Goal: Task Accomplishment & Management: Manage account settings

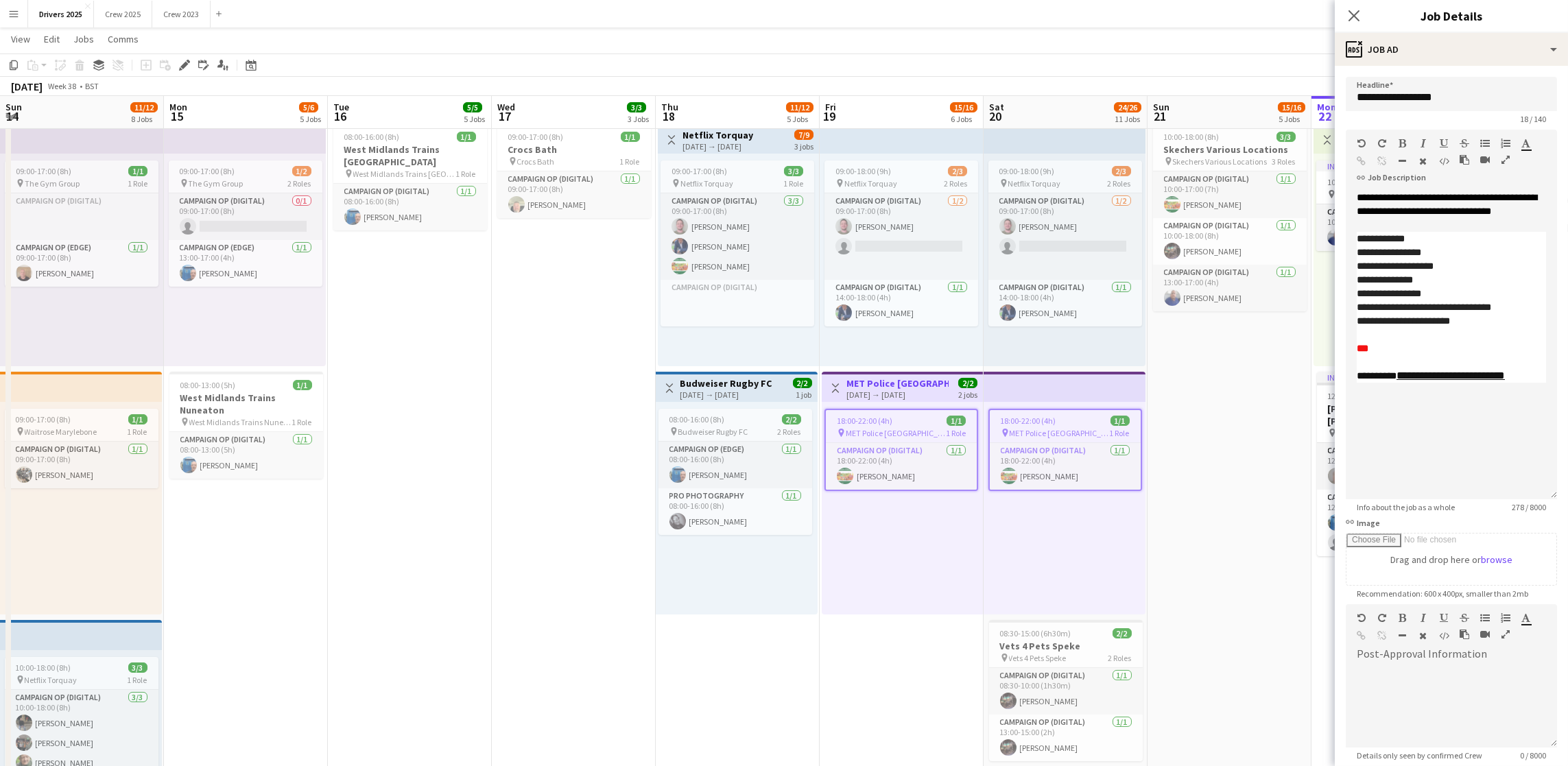
scroll to position [303, 0]
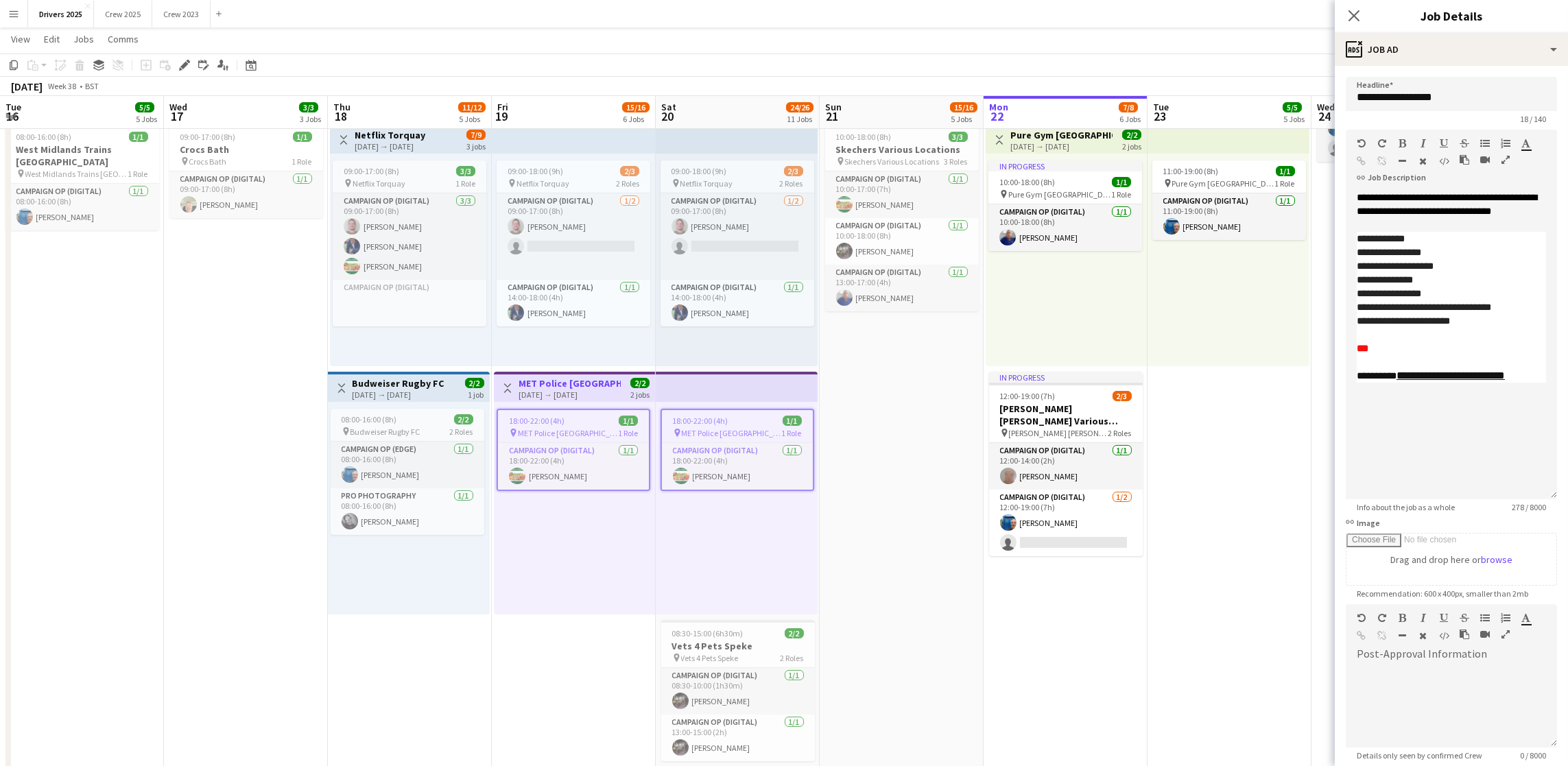
drag, startPoint x: 1195, startPoint y: 464, endPoint x: 1229, endPoint y: 466, distance: 34.1
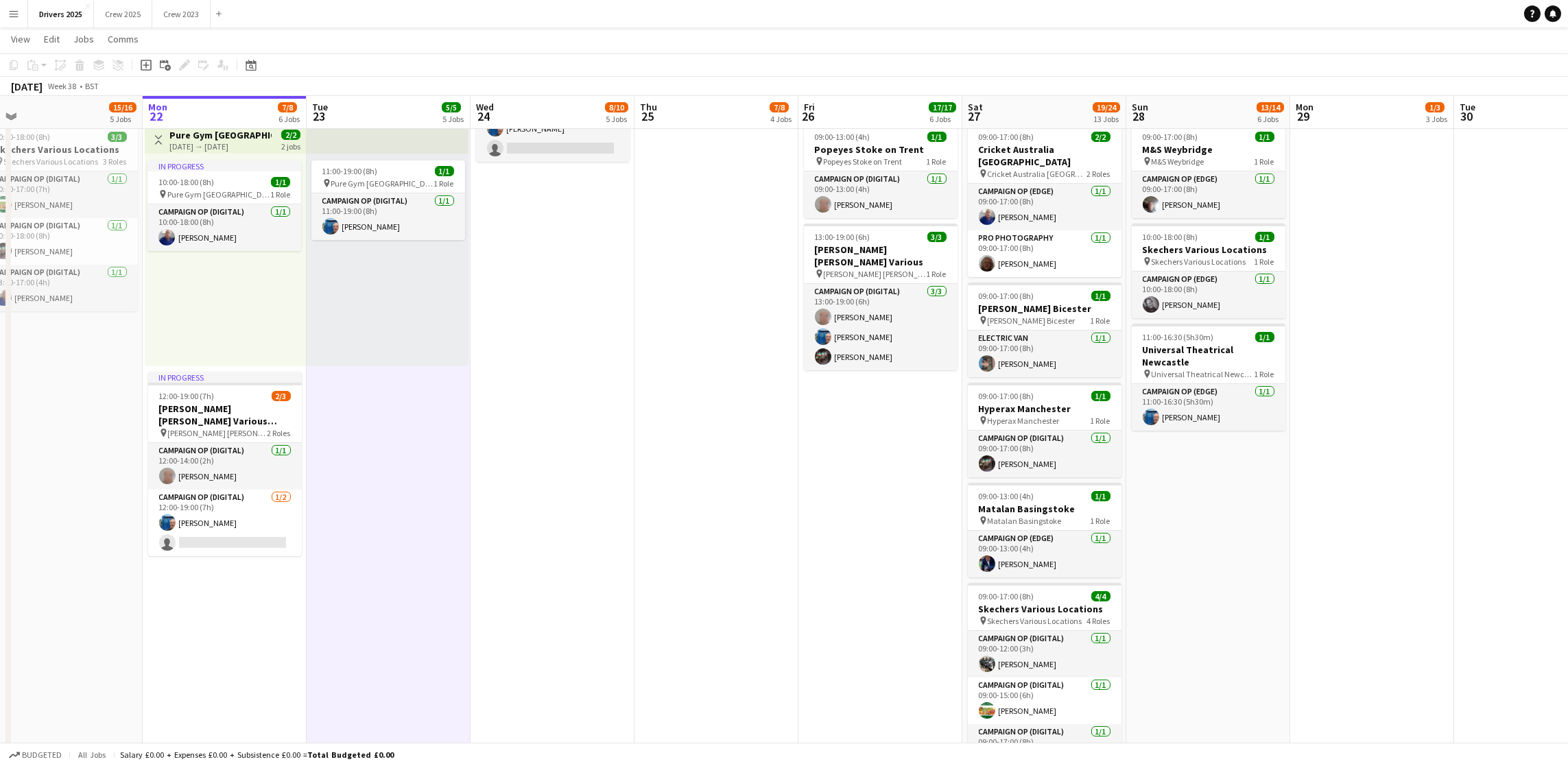
scroll to position [0, 610]
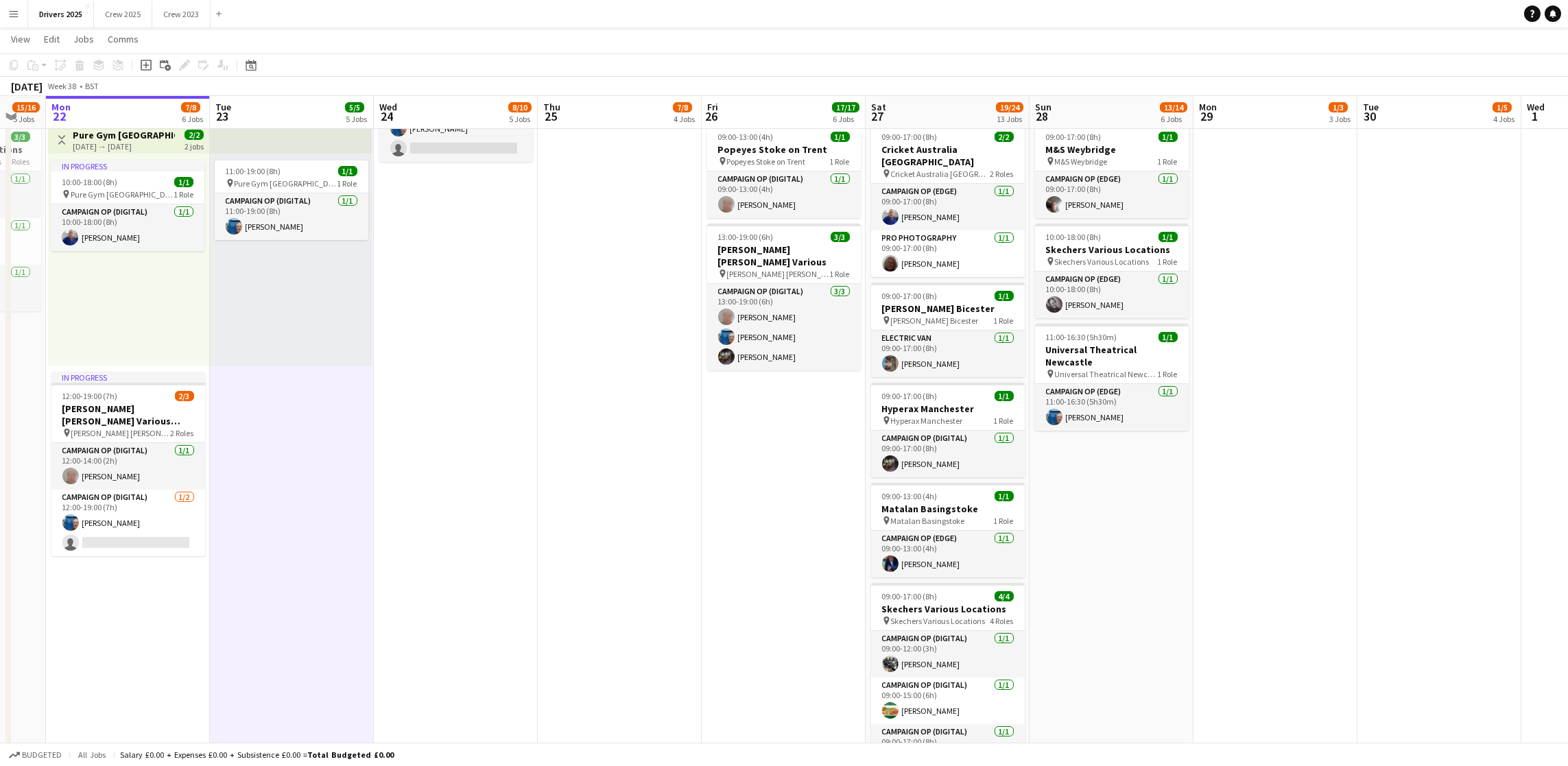
drag, startPoint x: 1166, startPoint y: 537, endPoint x: 229, endPoint y: 568, distance: 937.5
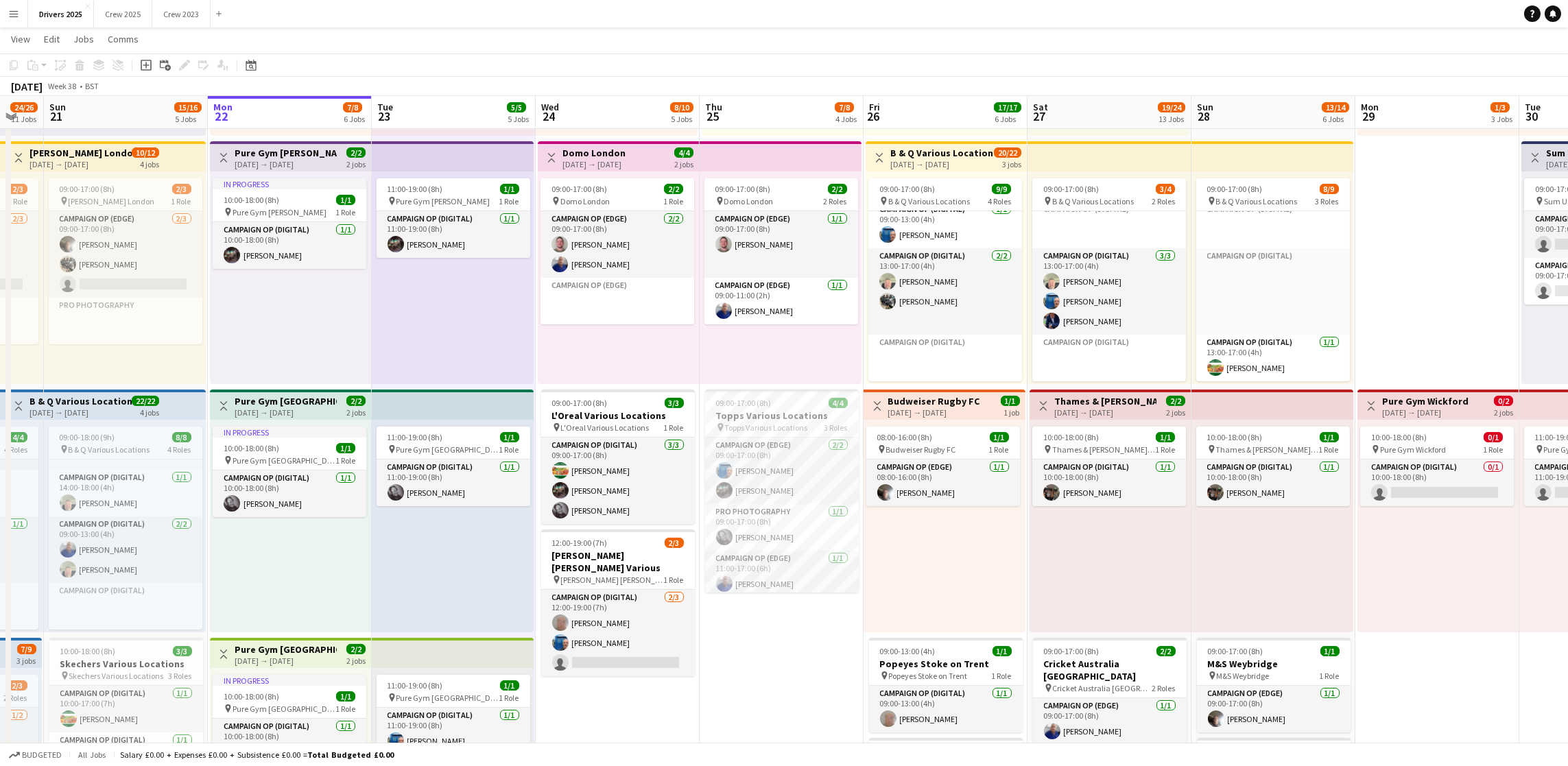
scroll to position [0, 438]
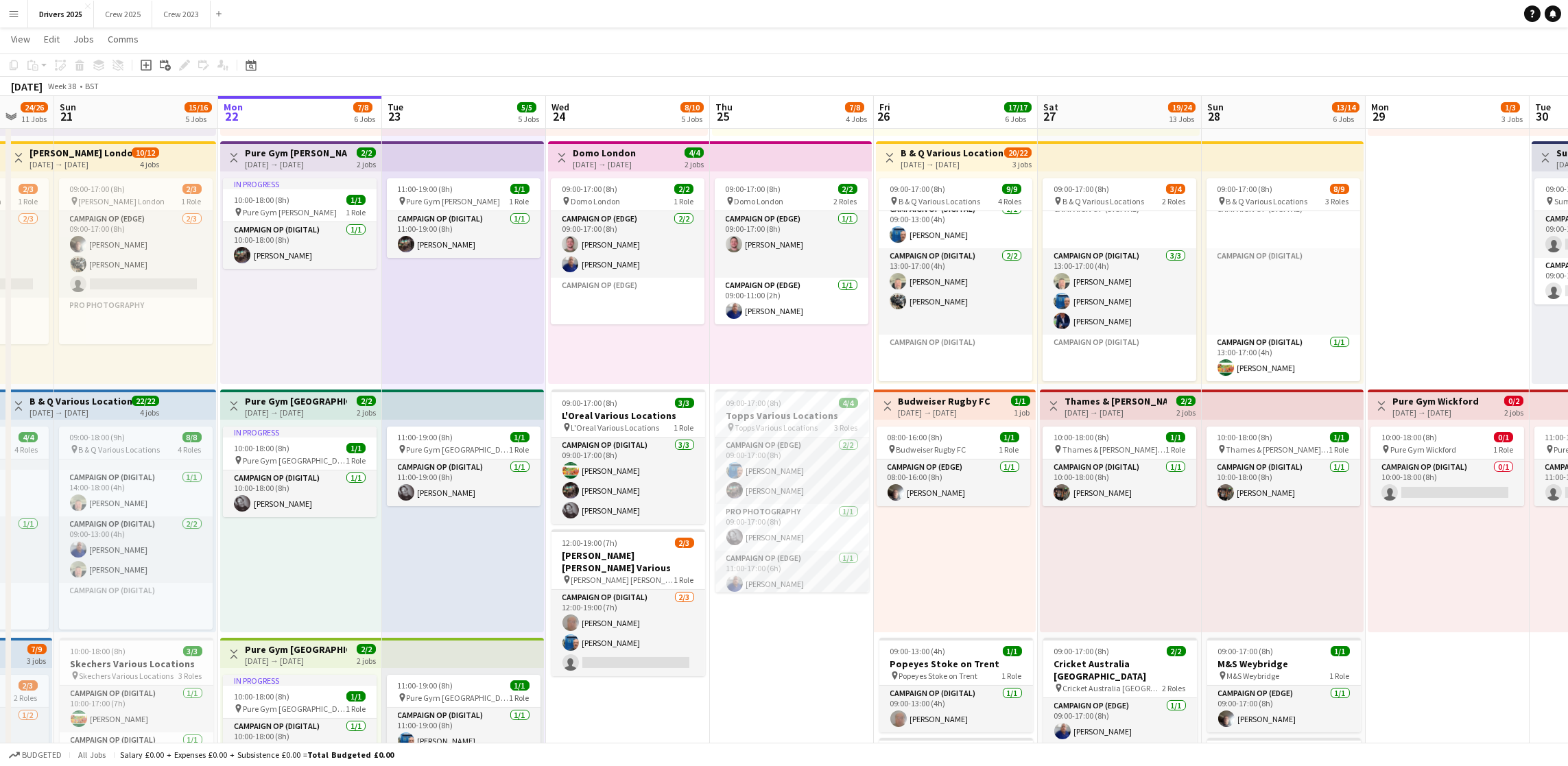
drag, startPoint x: 534, startPoint y: 707, endPoint x: 703, endPoint y: 677, distance: 171.6
click at [588, 398] on span "09:00-17:00 (8h)" at bounding box center [590, 403] width 56 height 10
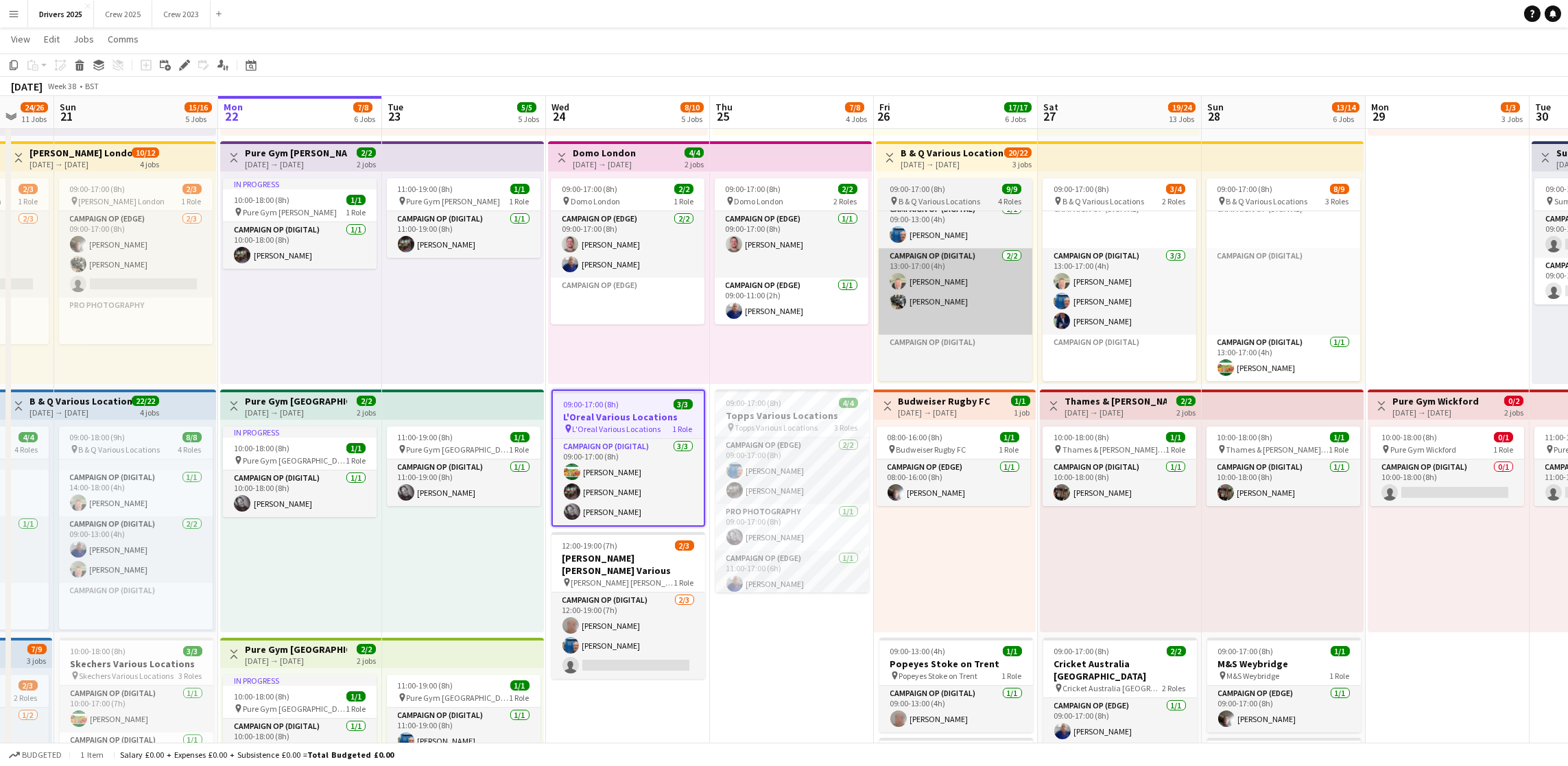
drag, startPoint x: 180, startPoint y: 64, endPoint x: 933, endPoint y: 248, distance: 775.2
click at [179, 63] on icon "Edit" at bounding box center [185, 65] width 11 height 11
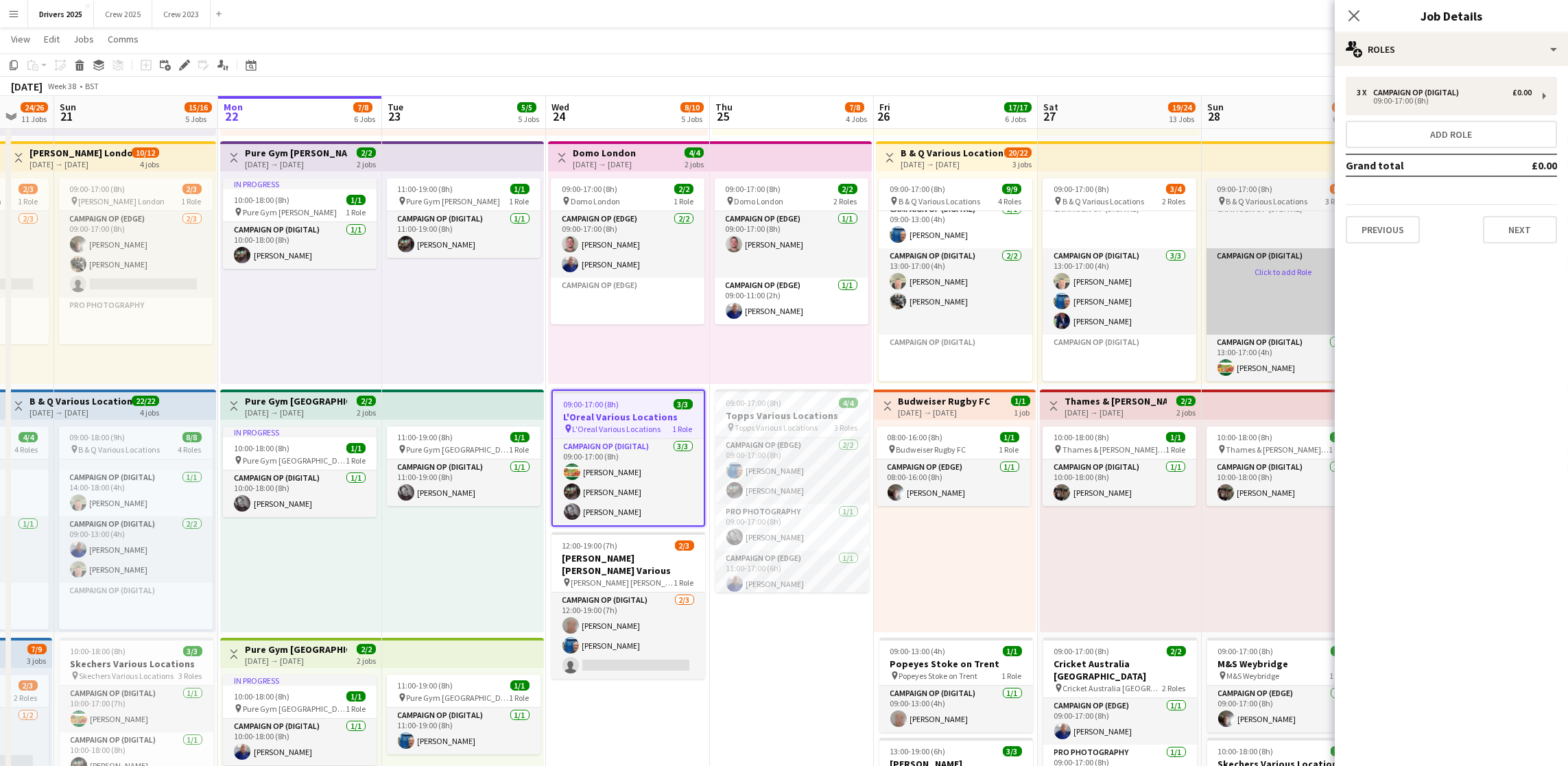
type input "**********"
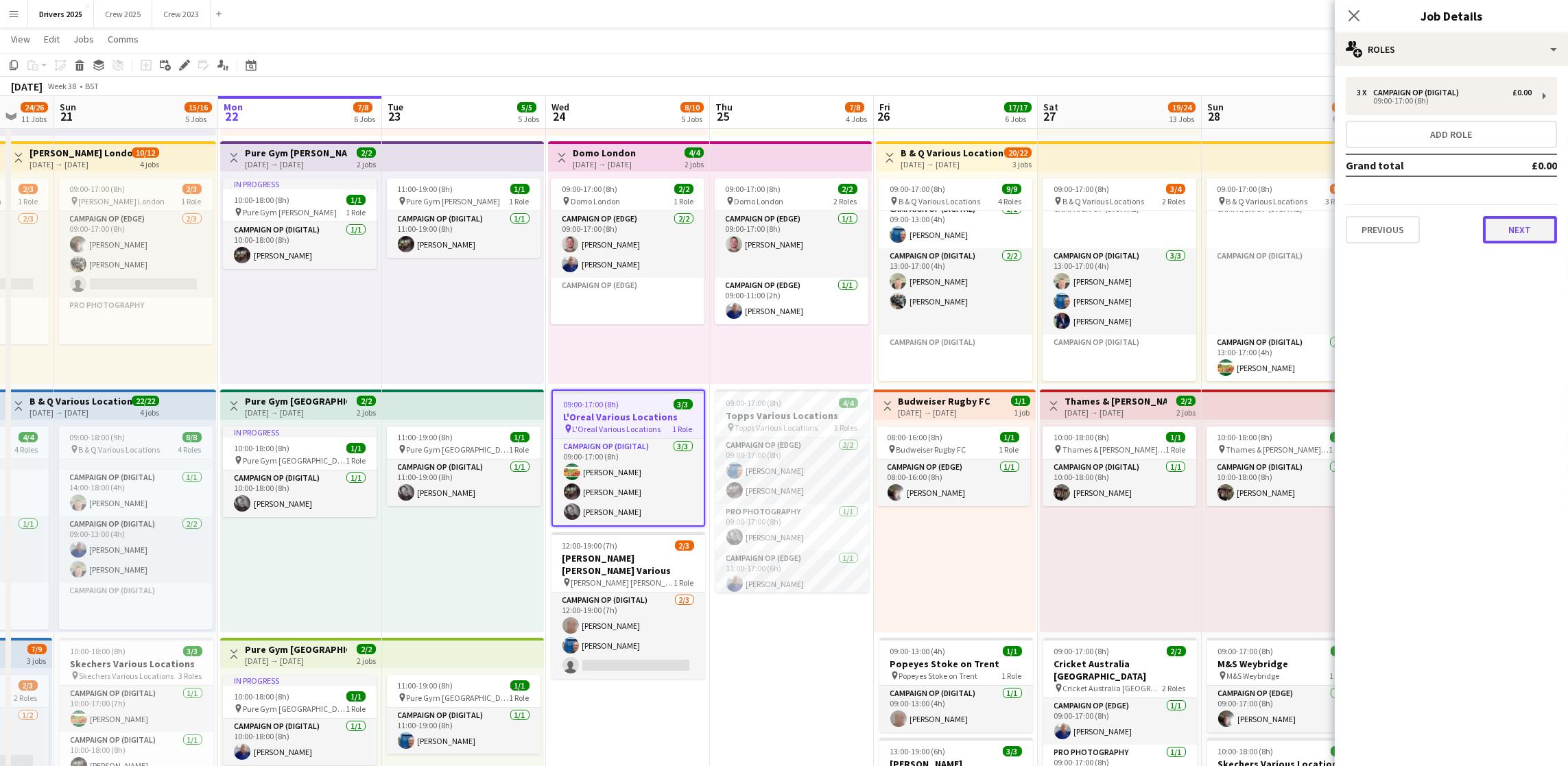
click at [1520, 235] on button "Next" at bounding box center [1520, 230] width 74 height 28
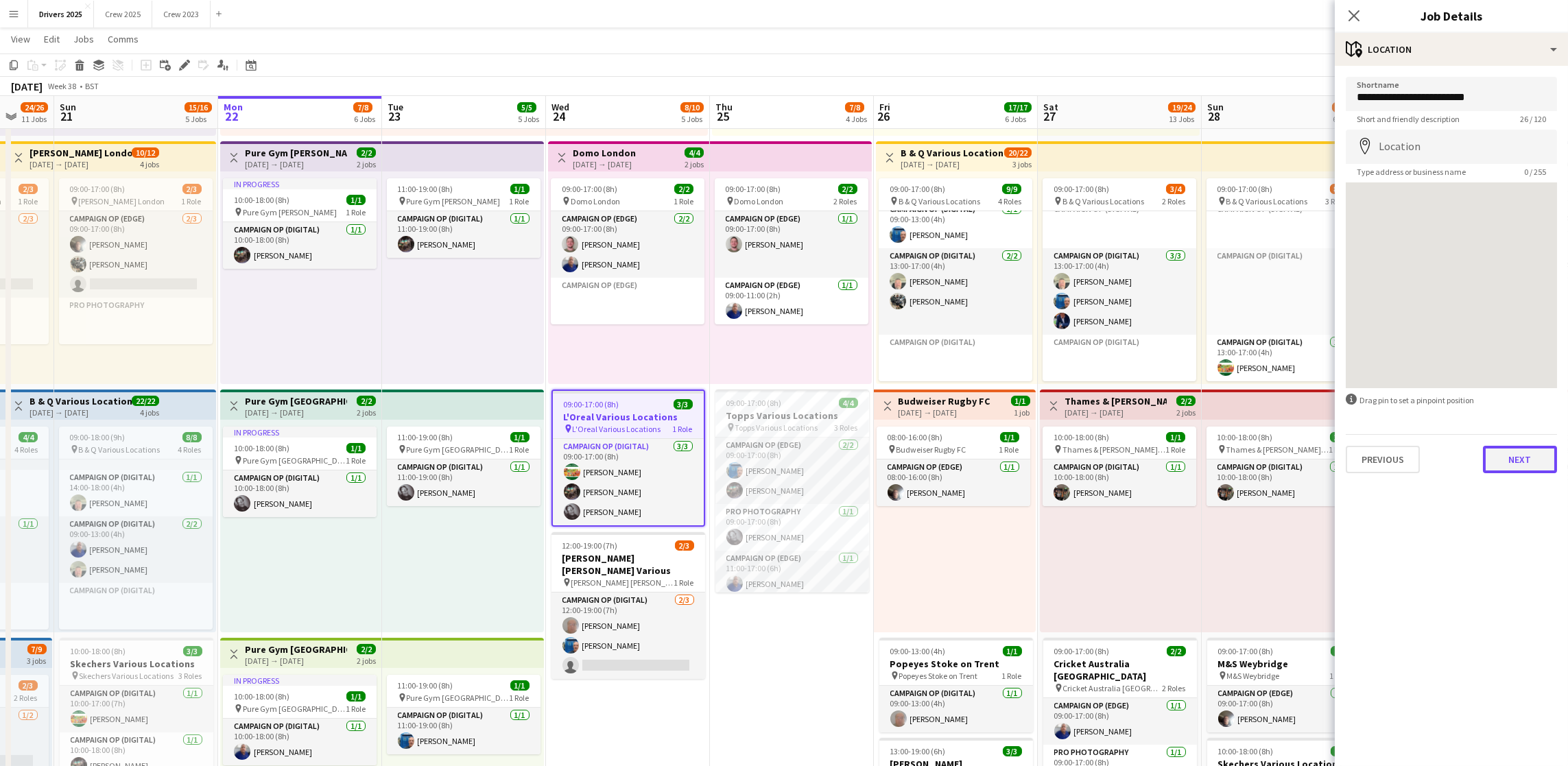
click at [1525, 456] on button "Next" at bounding box center [1520, 460] width 74 height 28
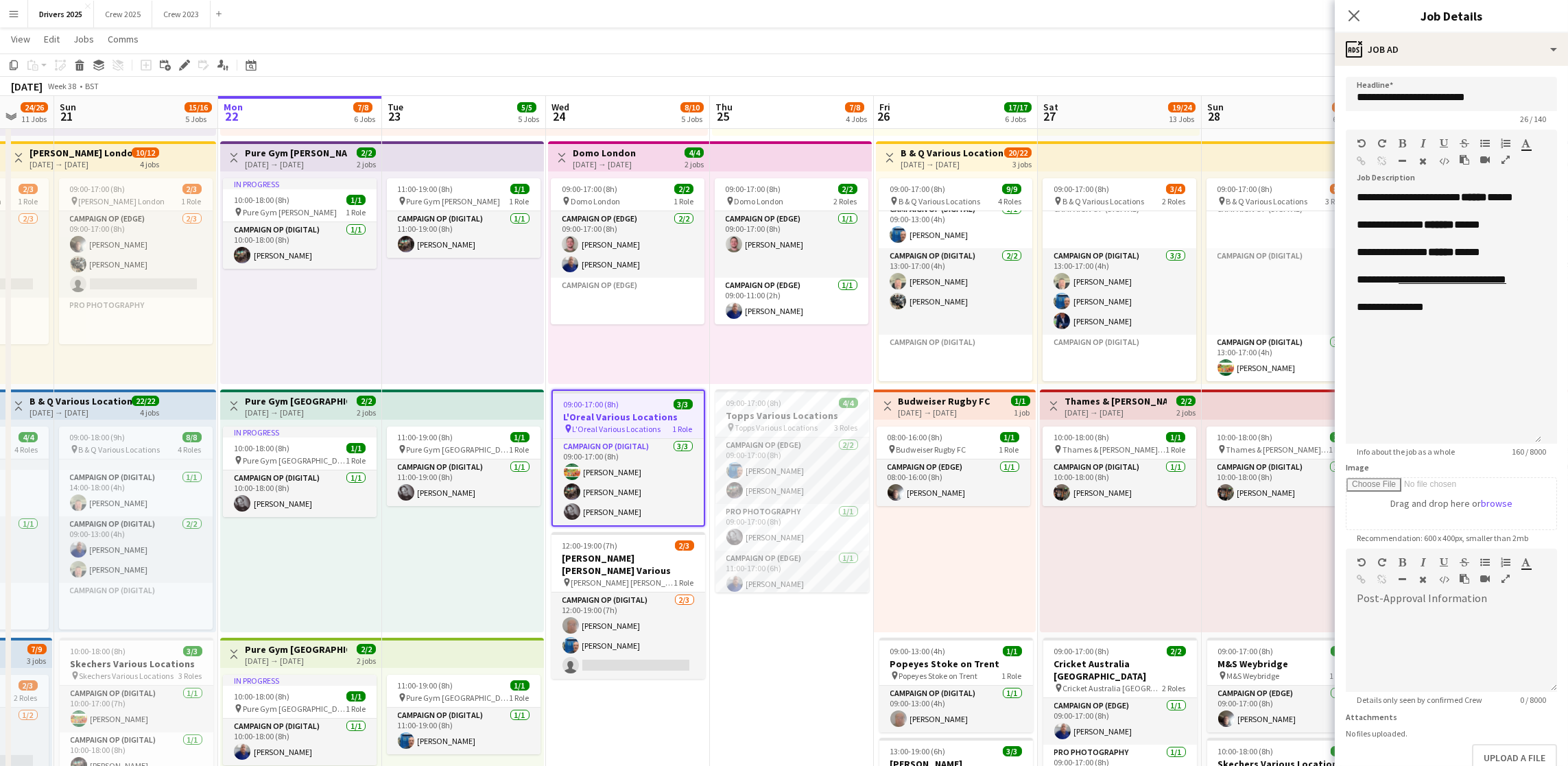
drag, startPoint x: 1544, startPoint y: 265, endPoint x: 1580, endPoint y: 436, distance: 174.7
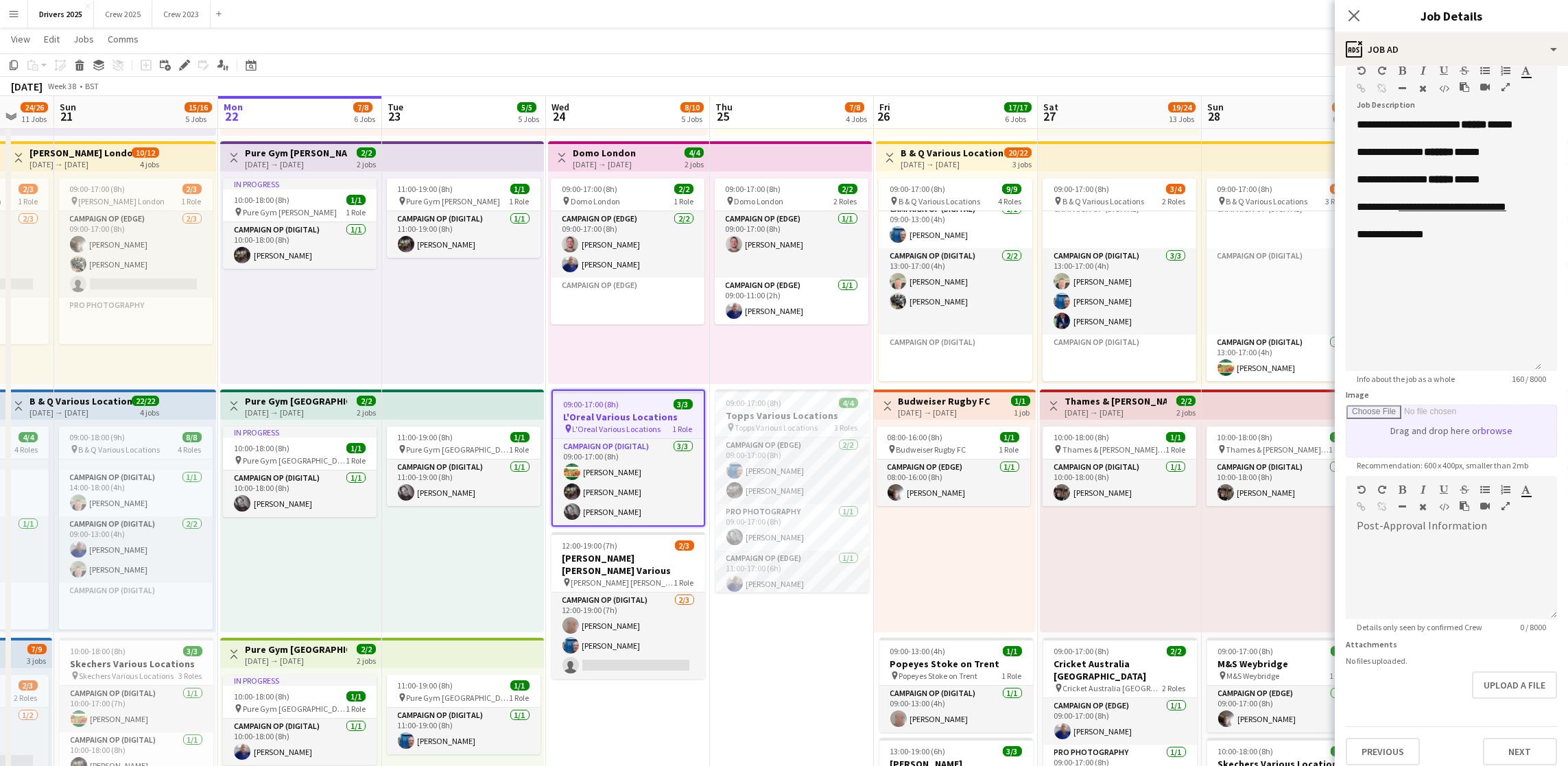
scroll to position [135, 0]
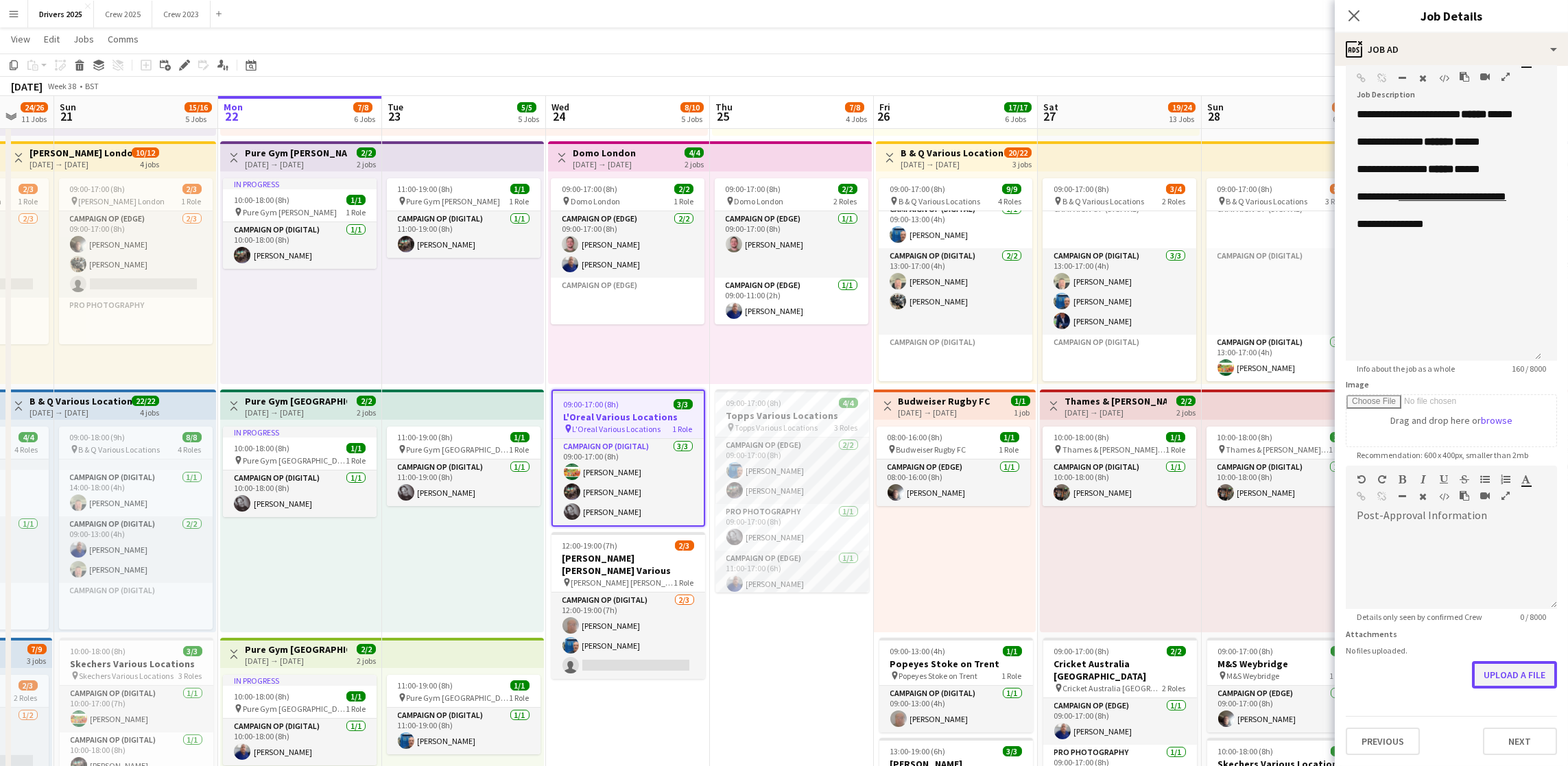
click at [1492, 682] on button "Upload a file" at bounding box center [1513, 675] width 85 height 28
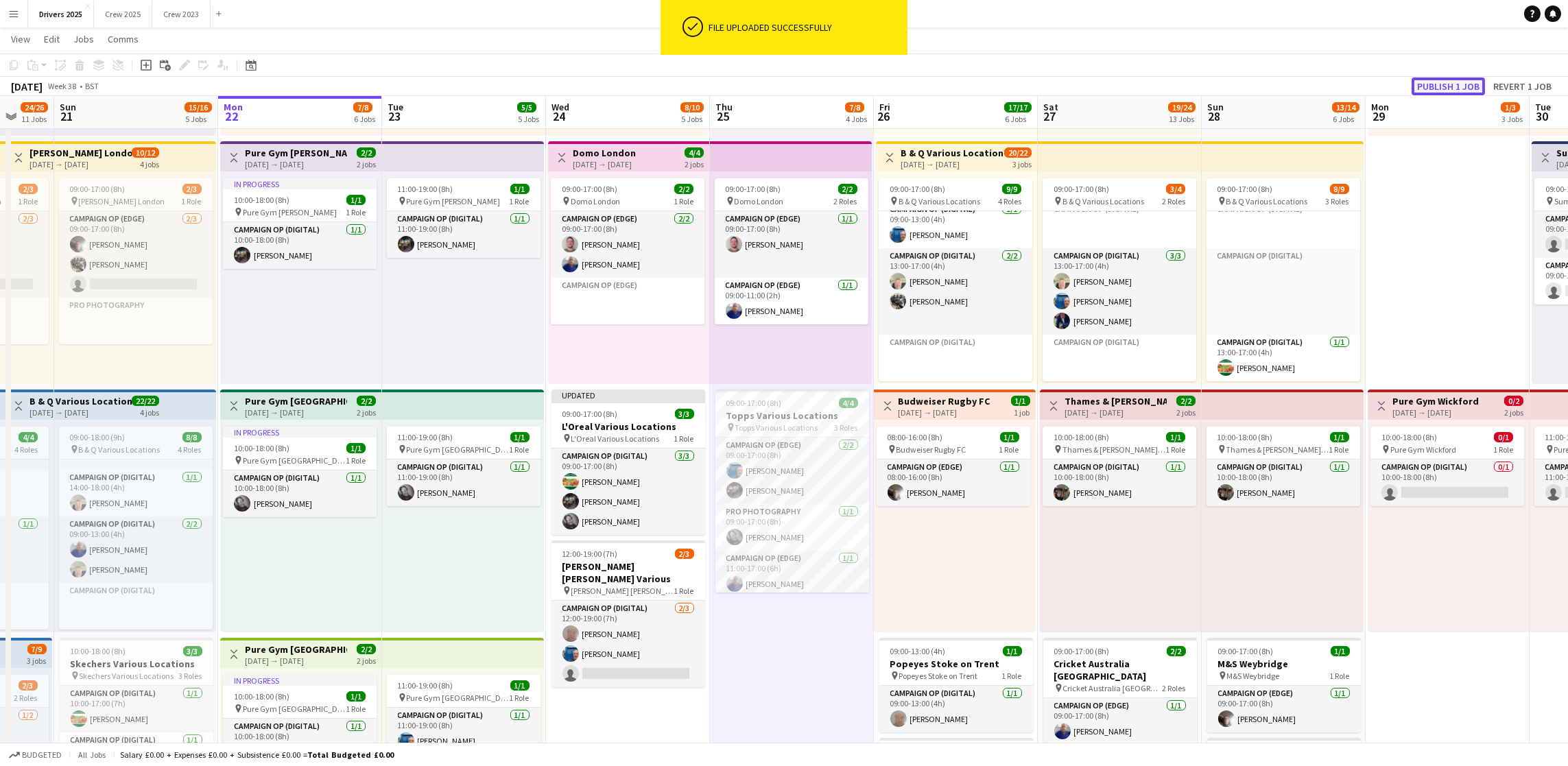
click at [1442, 85] on button "Publish 1 job" at bounding box center [1448, 86] width 73 height 18
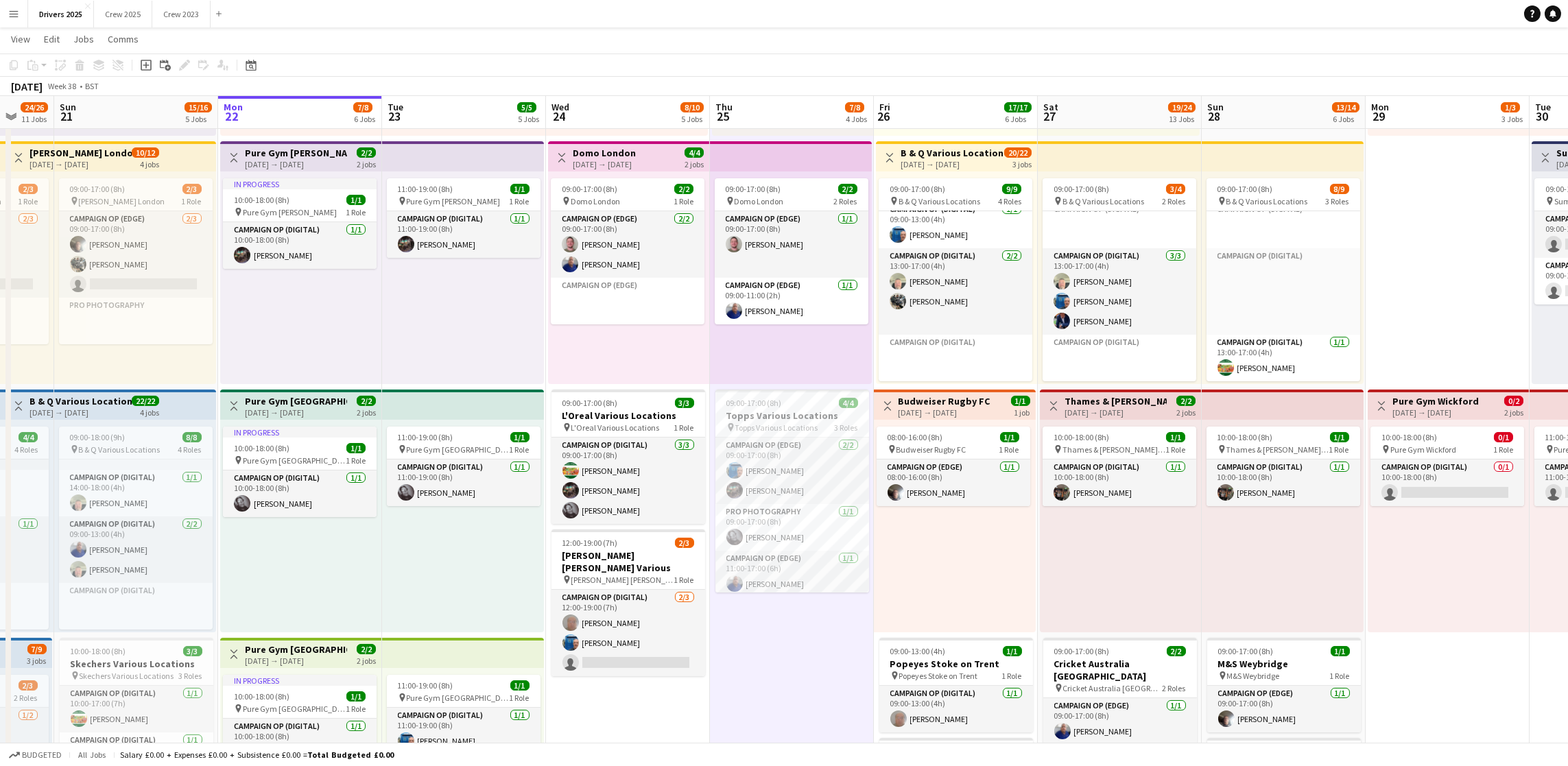
click at [281, 117] on app-board-header-date "Mon 22 7/8 6 Jobs" at bounding box center [300, 112] width 164 height 33
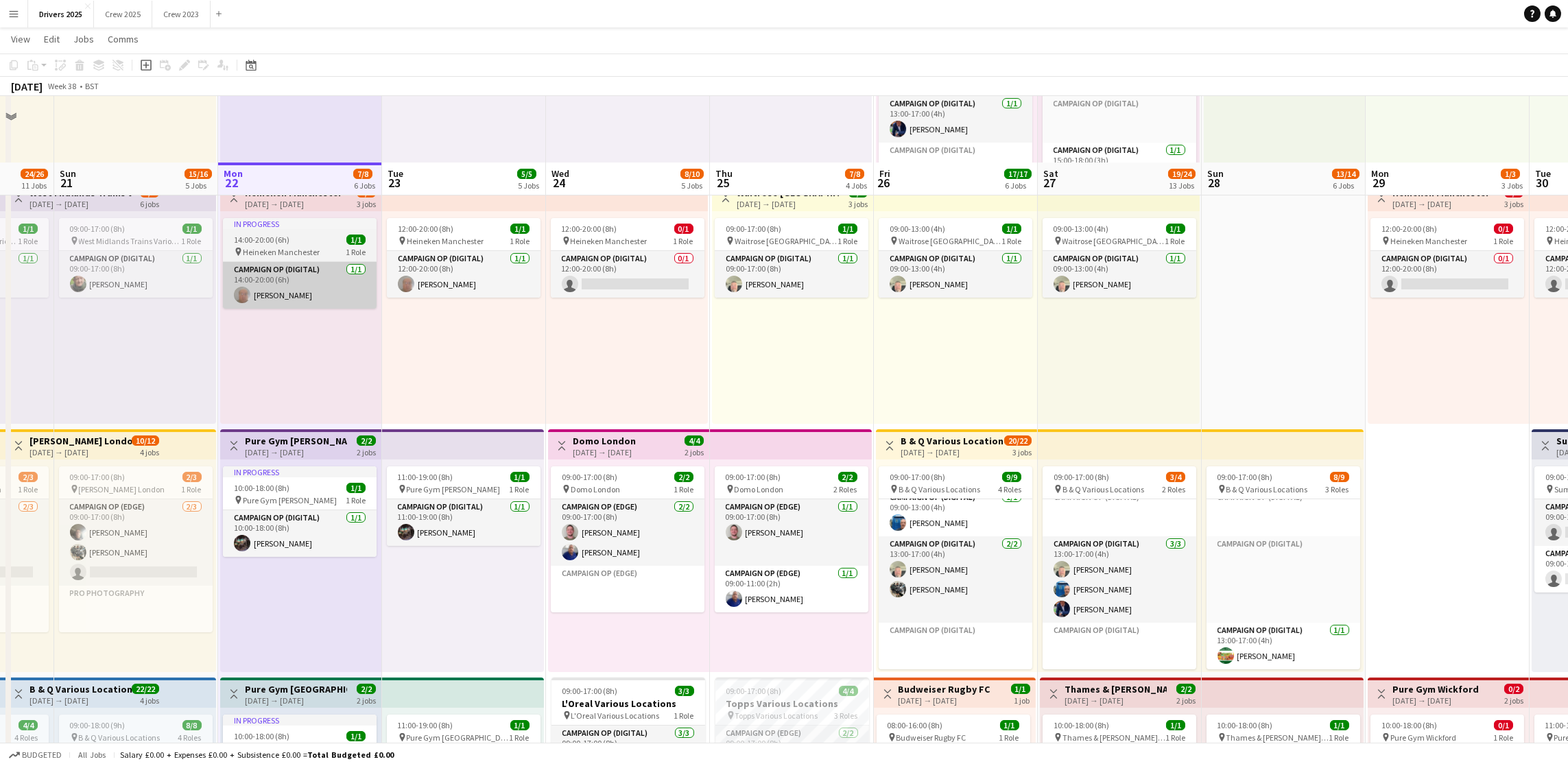
scroll to position [0, 0]
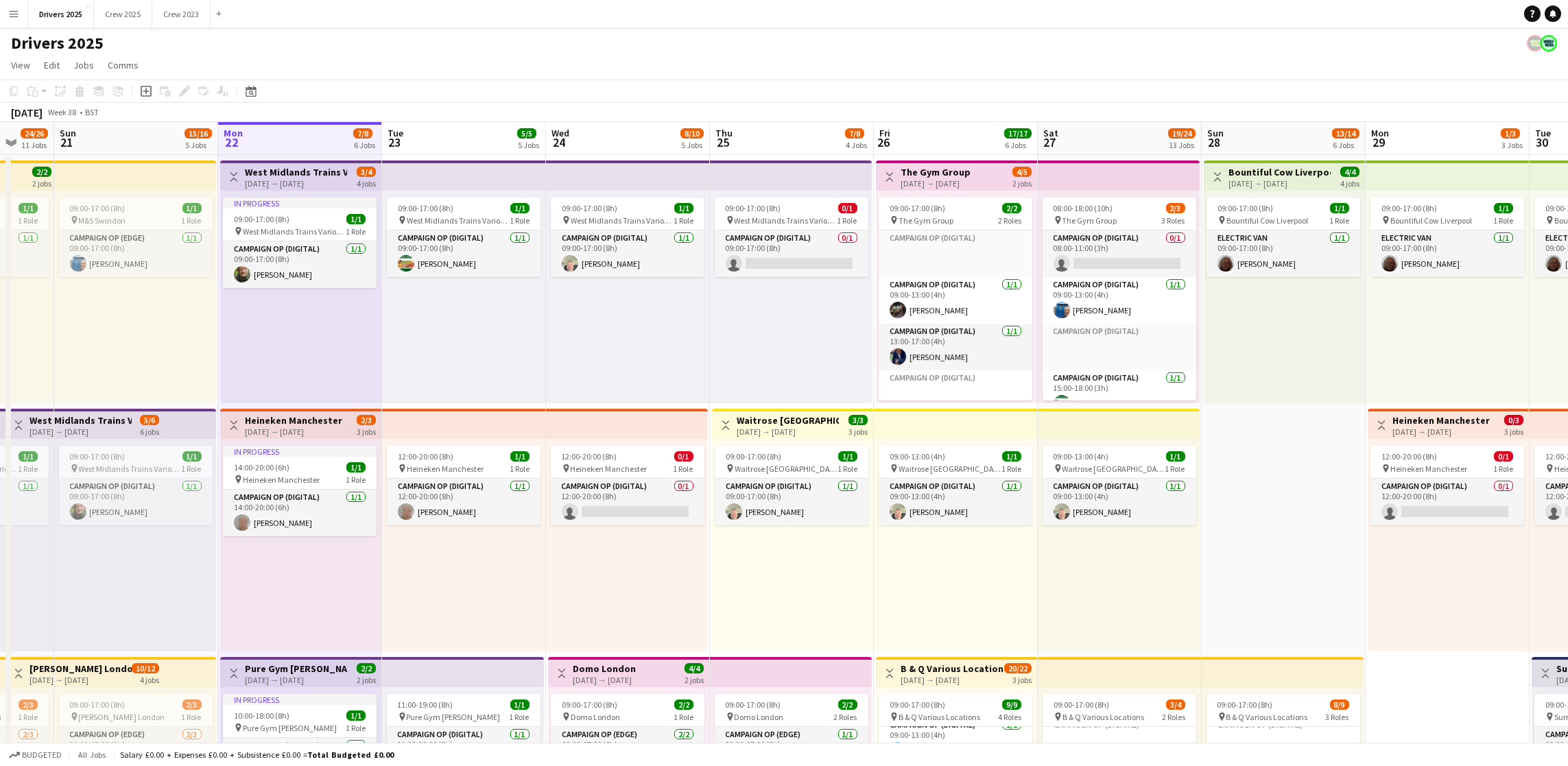
click at [424, 132] on app-board-header-date "Tue 23 5/5 5 Jobs" at bounding box center [464, 138] width 164 height 33
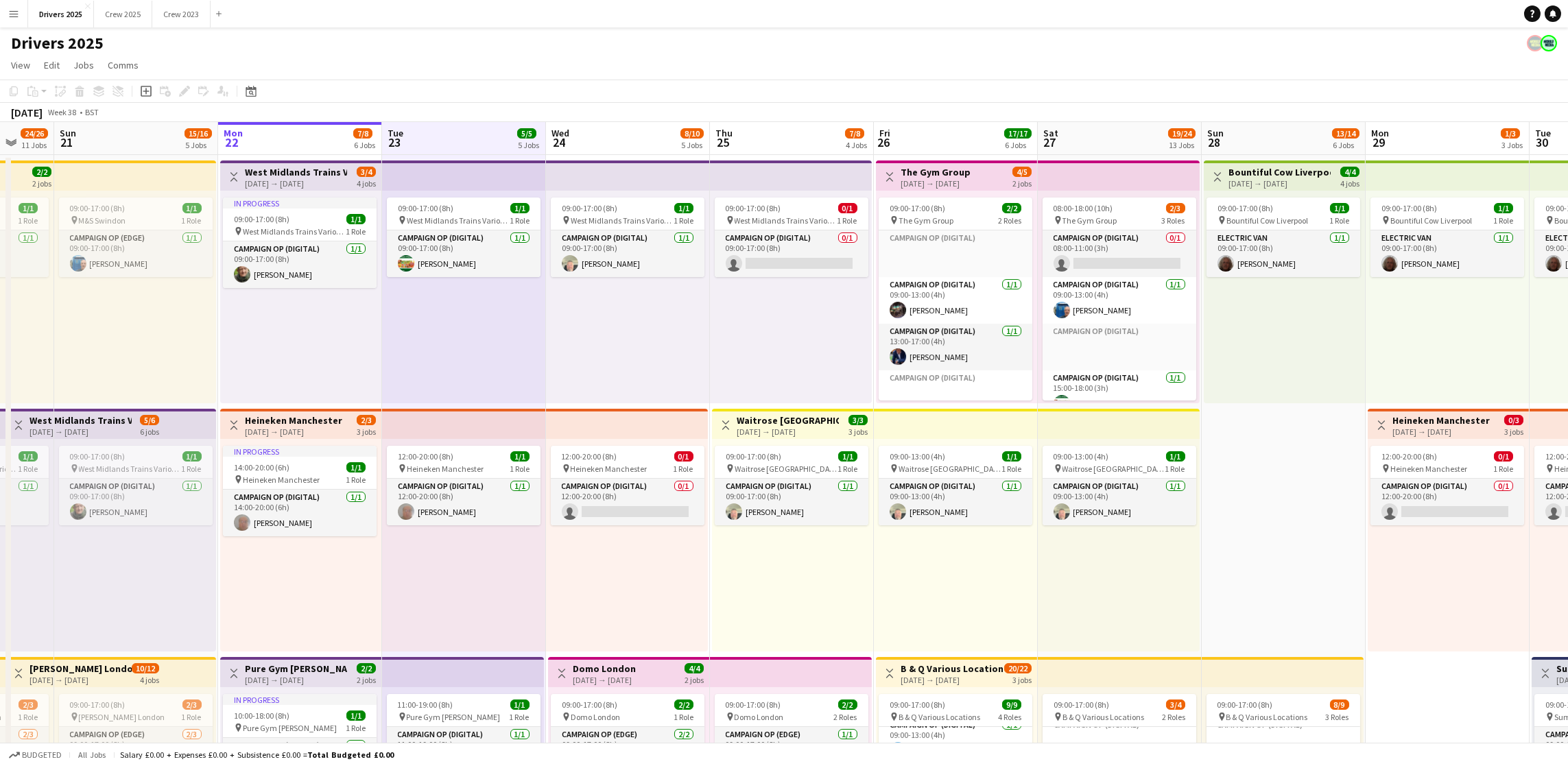
click at [609, 127] on app-board-header-date "Wed 24 8/10 5 Jobs" at bounding box center [627, 138] width 164 height 33
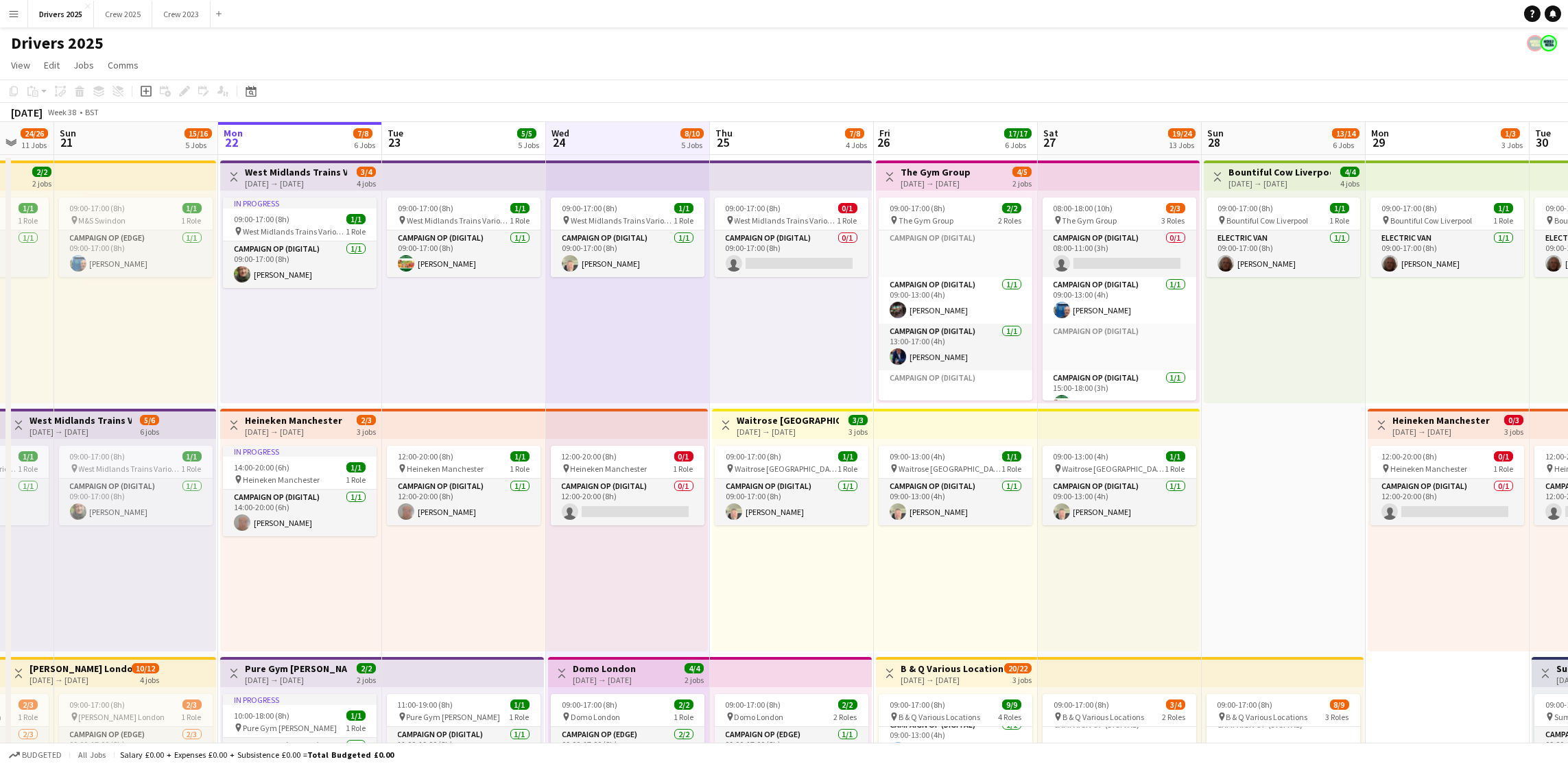
click at [768, 123] on app-board-header-date "Thu 25 7/8 4 Jobs" at bounding box center [792, 138] width 164 height 33
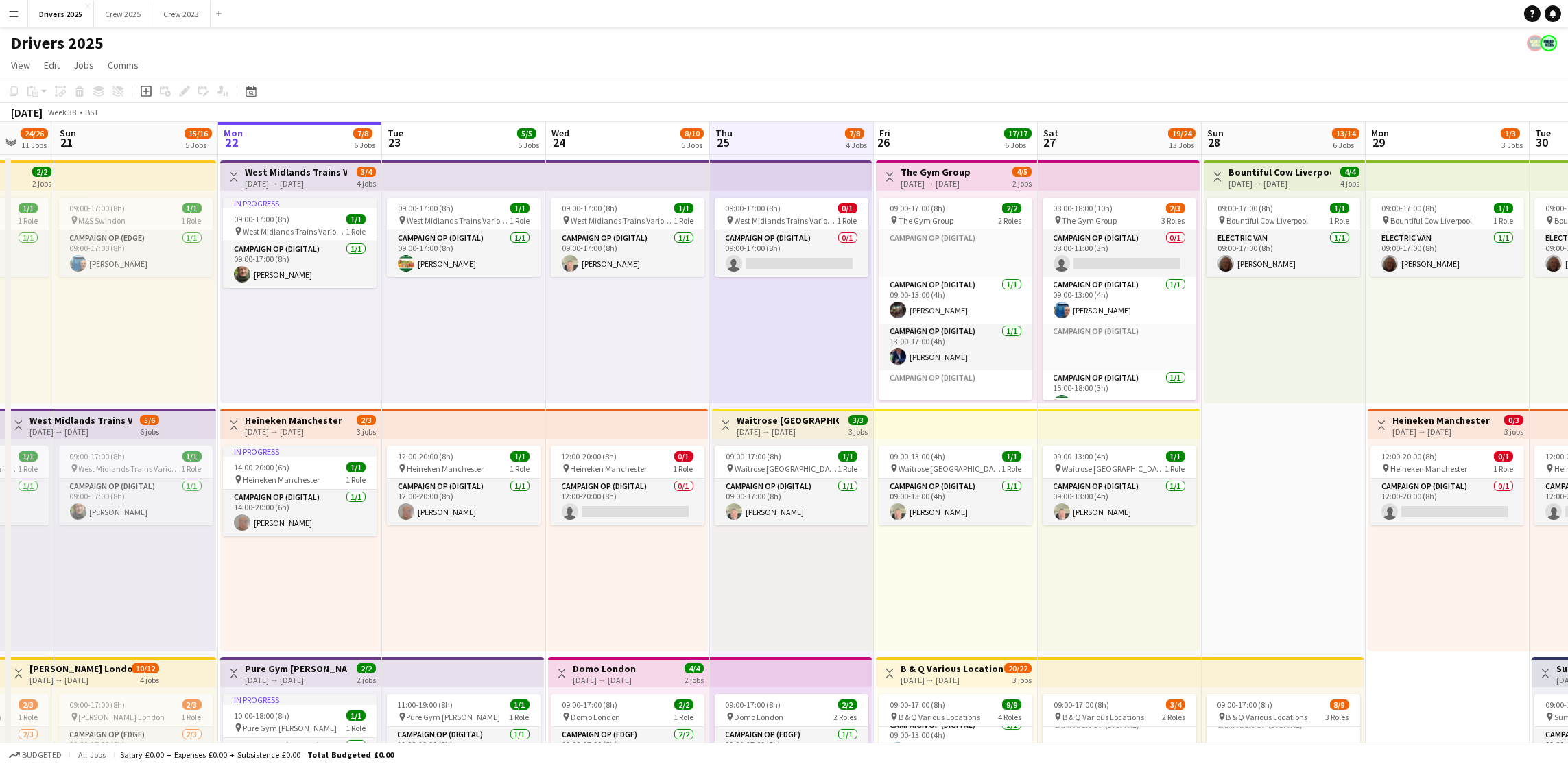
click at [947, 132] on app-board-header-date "Fri 26 17/17 6 Jobs" at bounding box center [955, 138] width 164 height 33
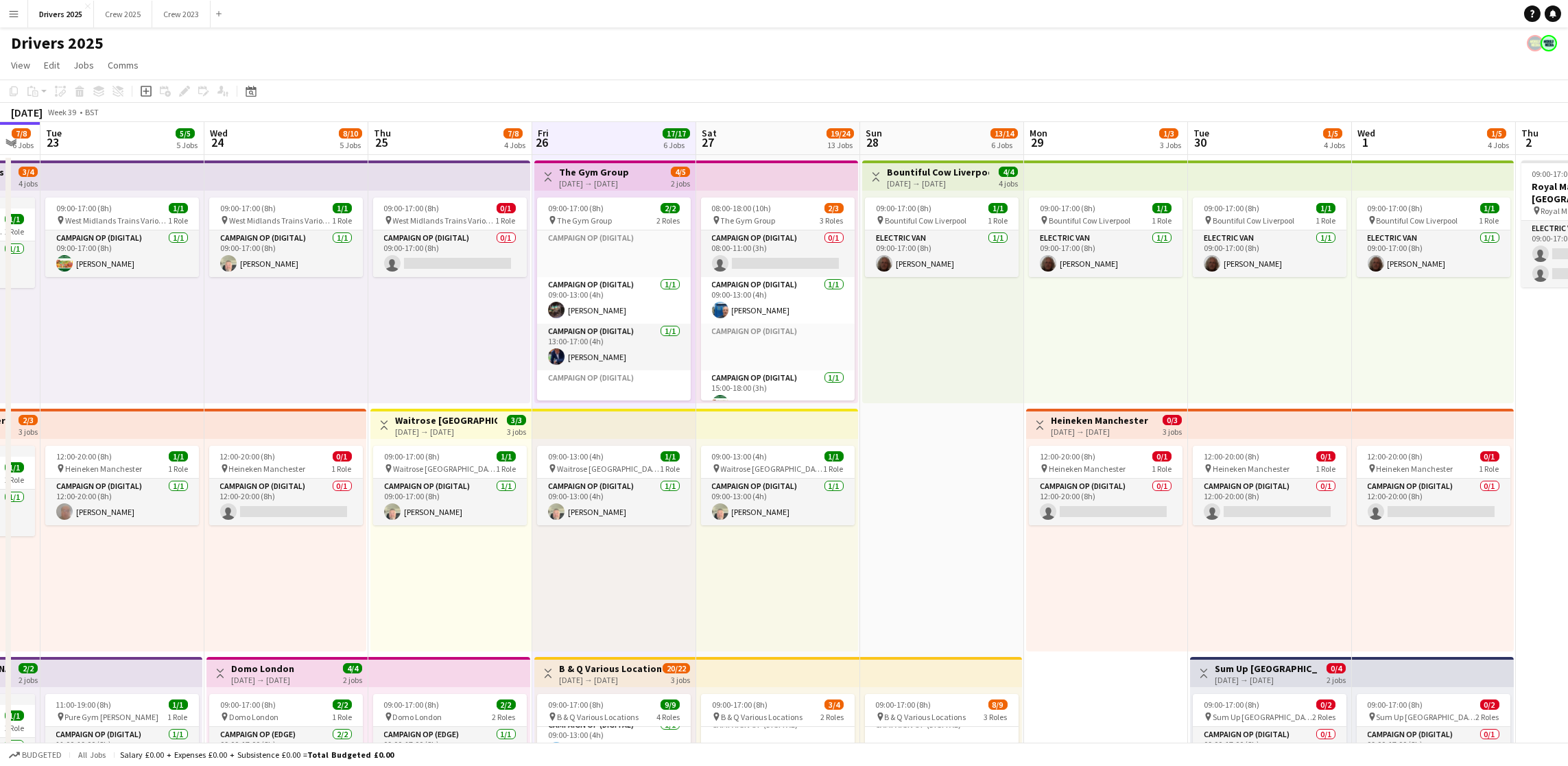
scroll to position [0, 499]
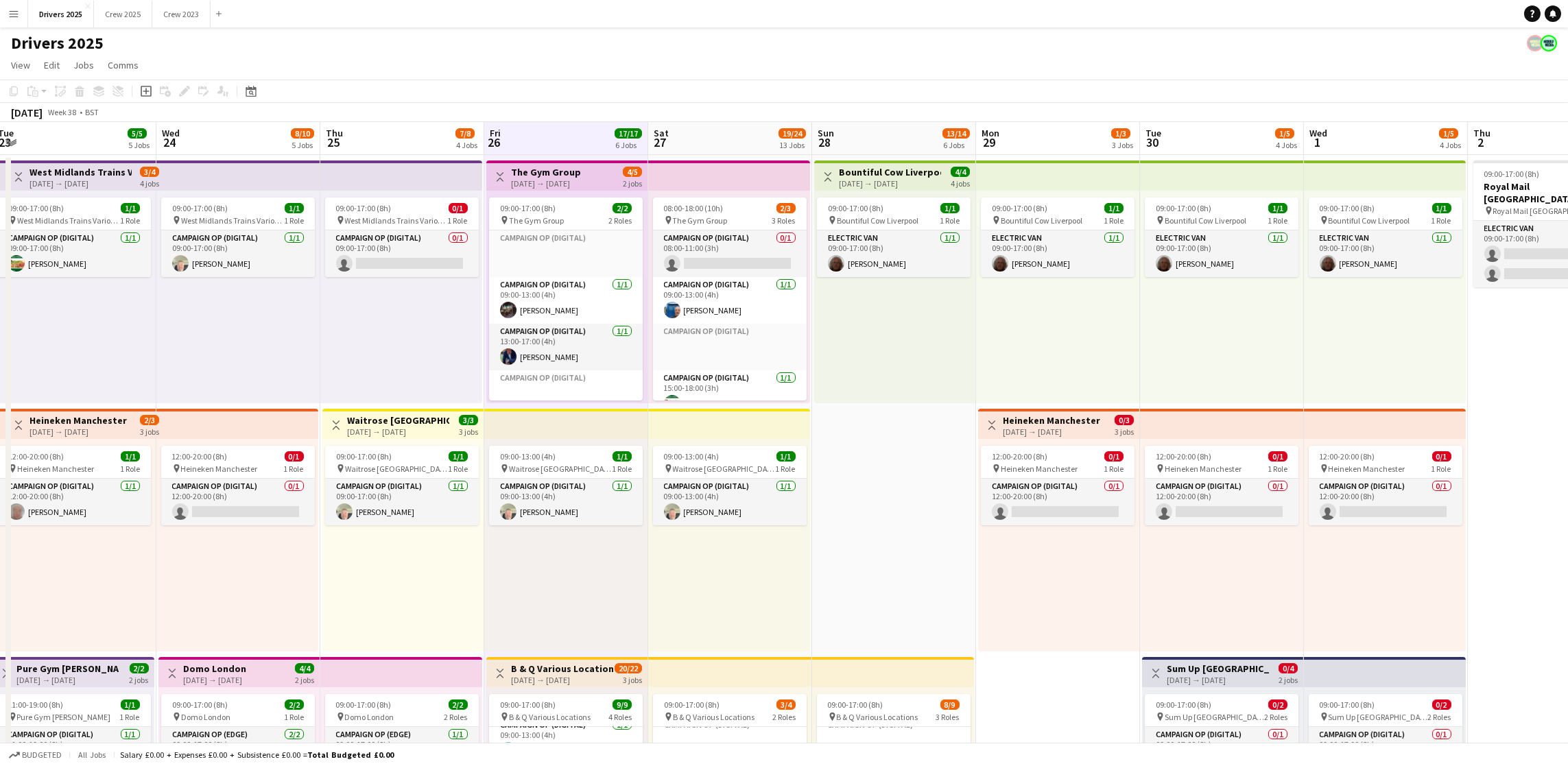
drag, startPoint x: 958, startPoint y: 141, endPoint x: 569, endPoint y: 198, distance: 393.2
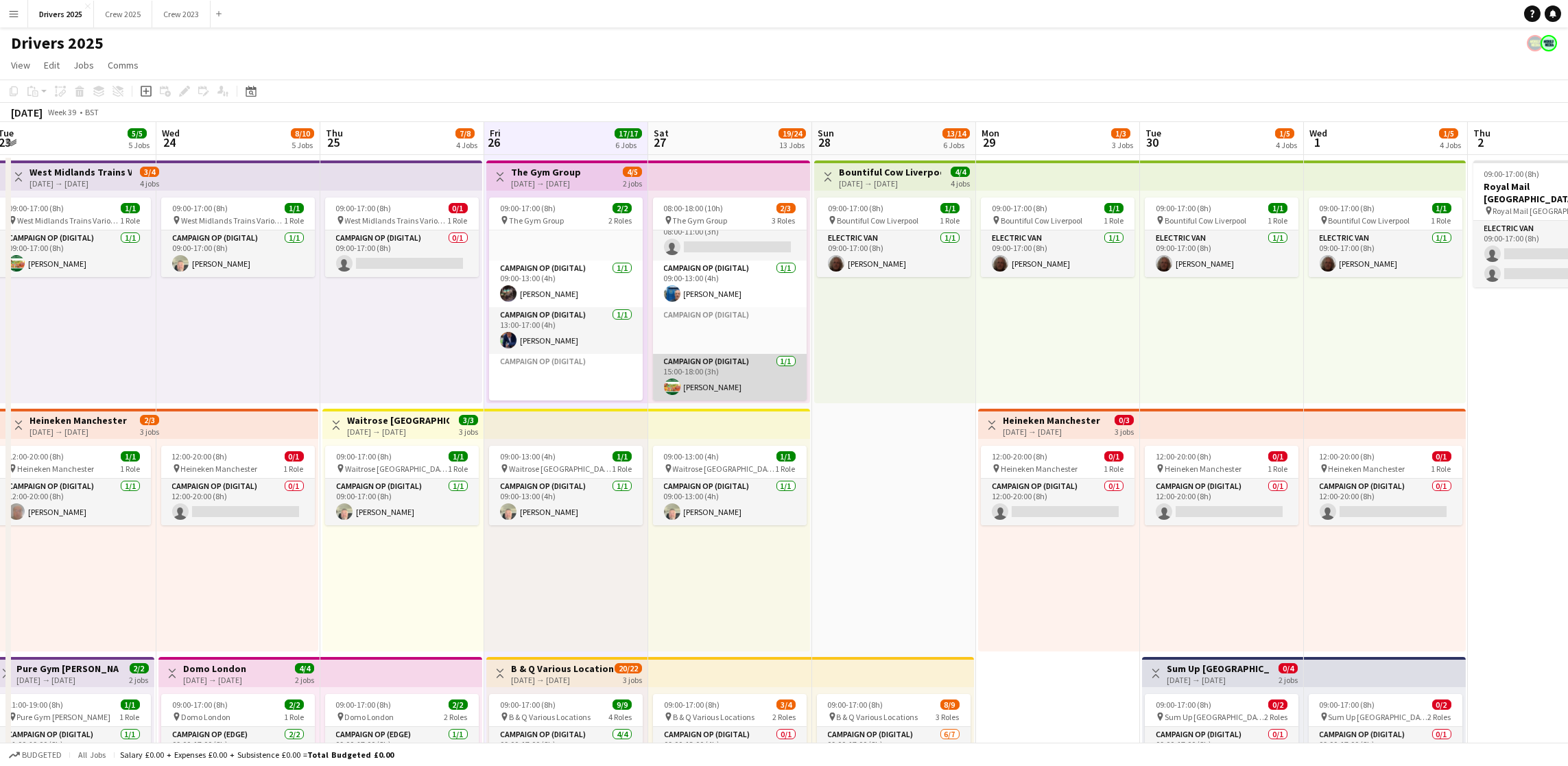
scroll to position [0, 0]
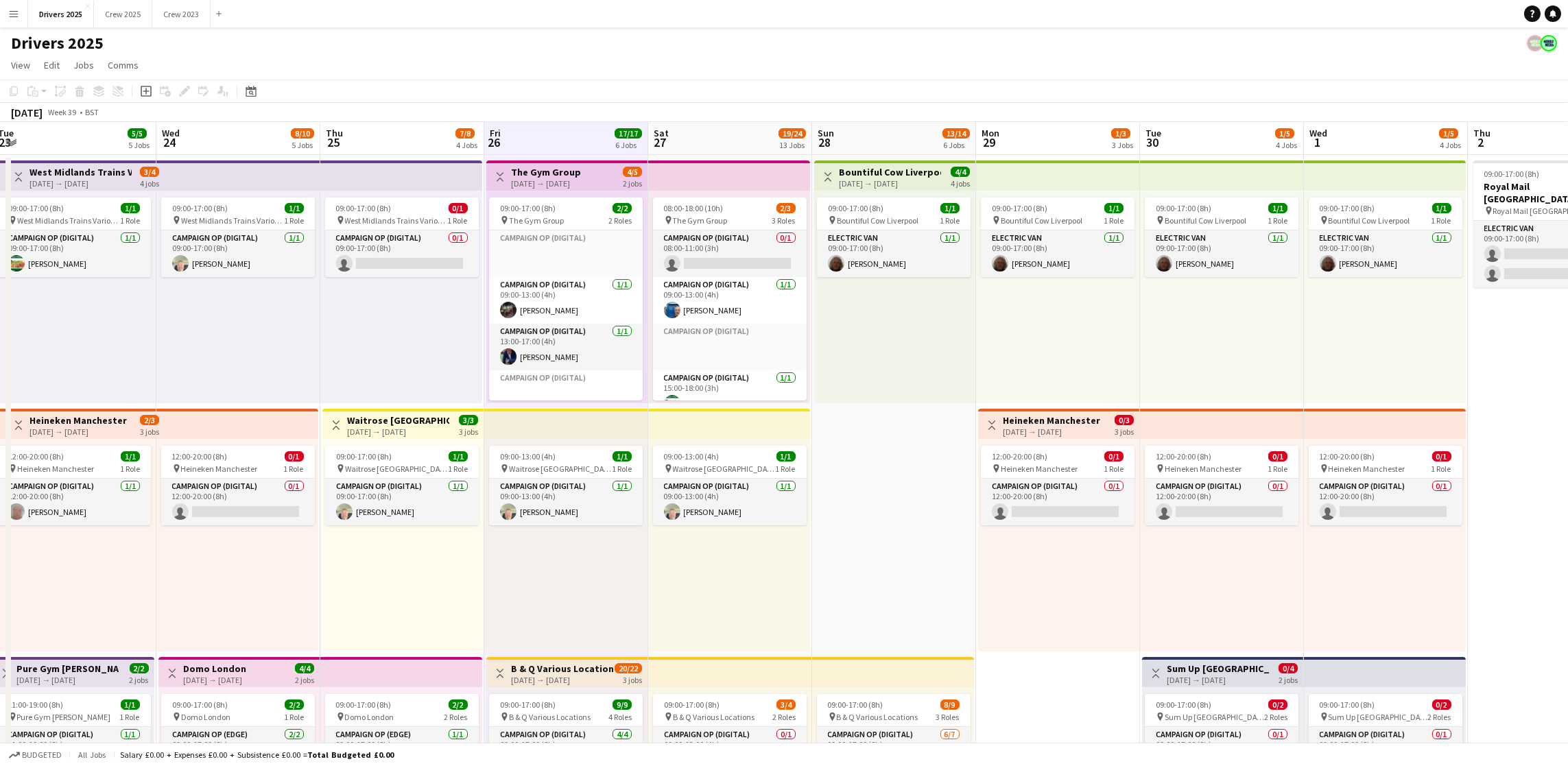
click at [741, 139] on app-board-header-date "Sat 27 19/24 13 Jobs" at bounding box center [730, 138] width 164 height 33
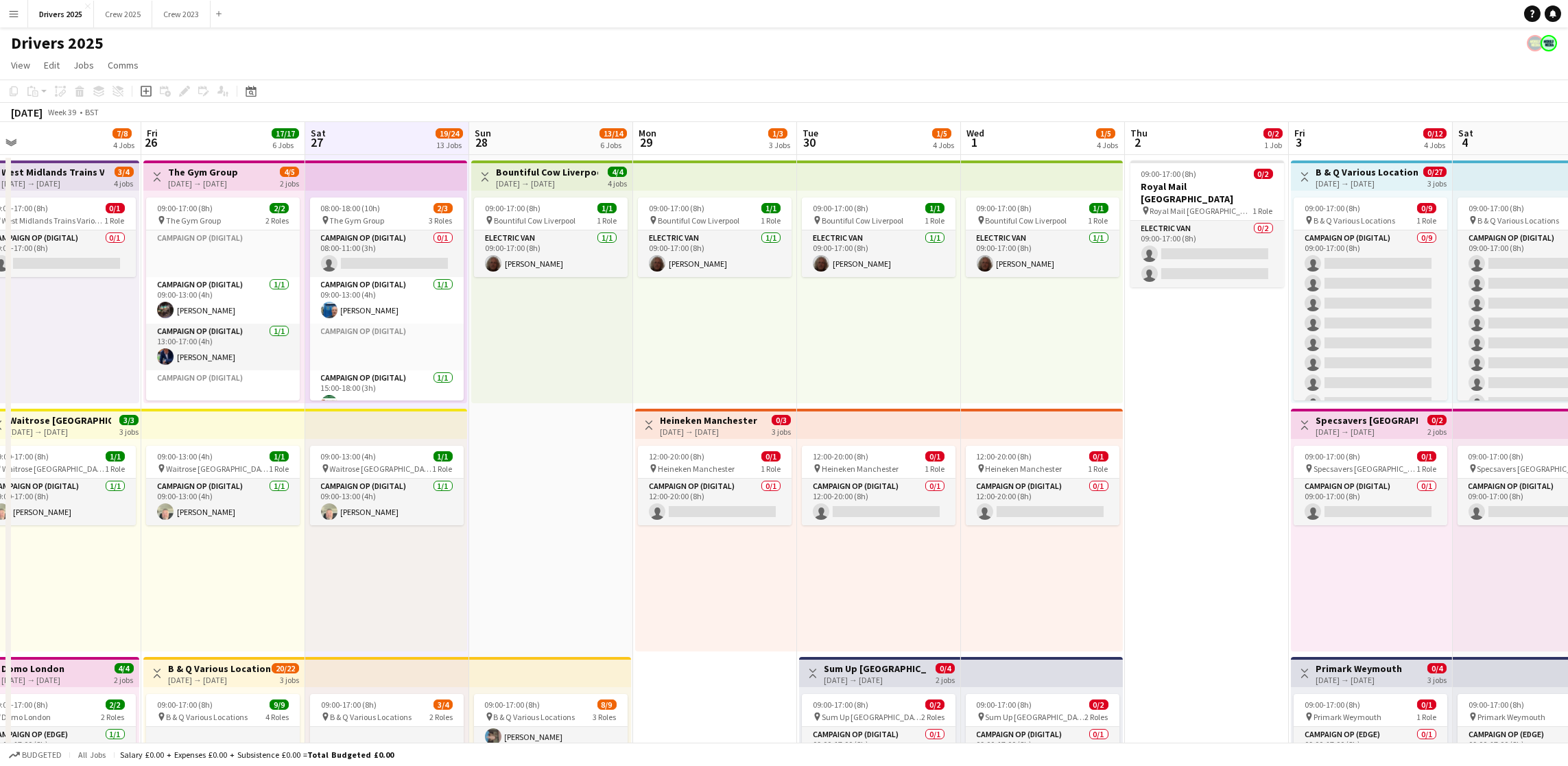
scroll to position [0, 527]
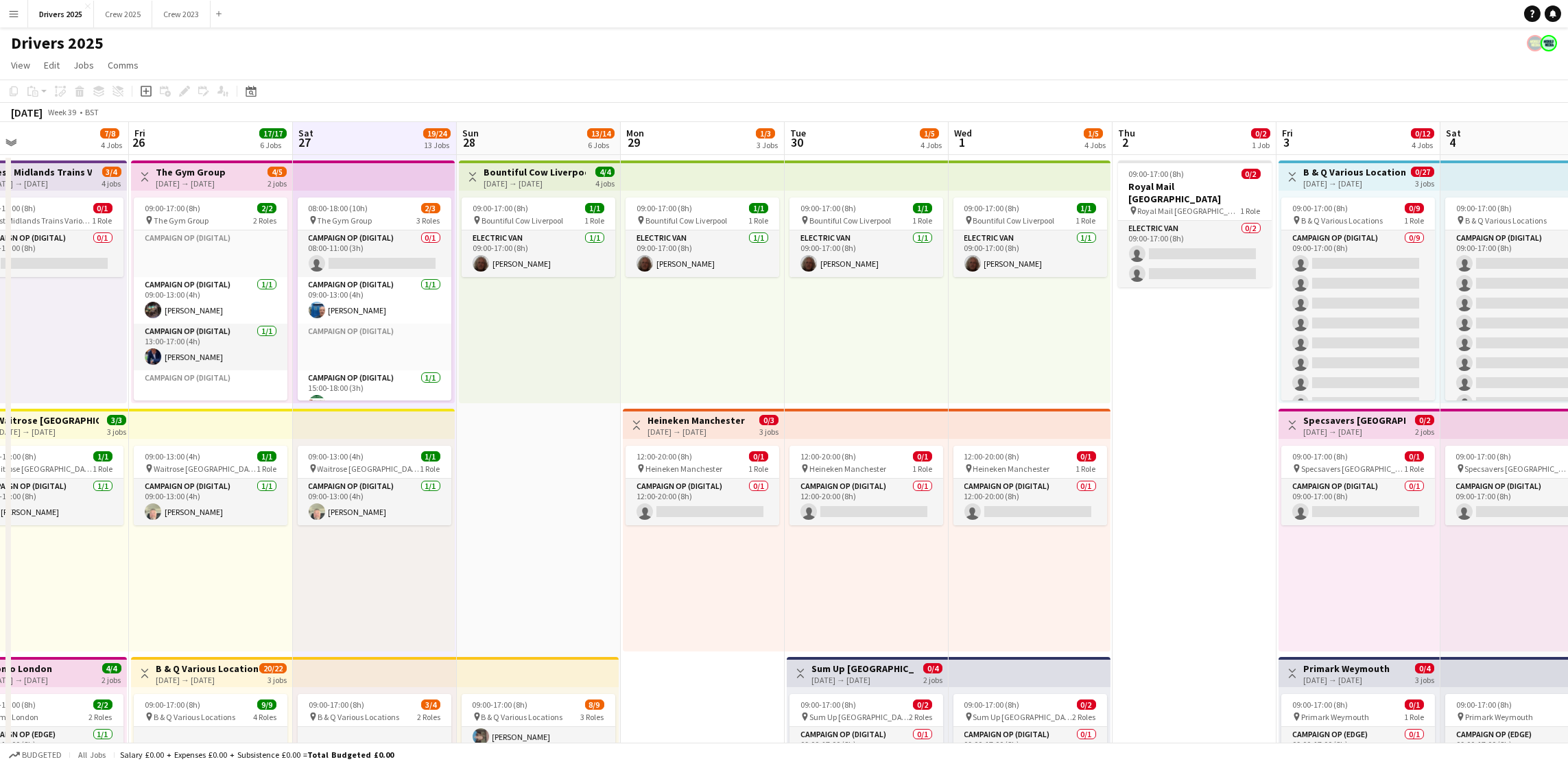
drag, startPoint x: 884, startPoint y: 469, endPoint x: 529, endPoint y: 488, distance: 355.5
click at [486, 139] on app-board-header-date "Sun 28 13/14 6 Jobs" at bounding box center [538, 138] width 164 height 33
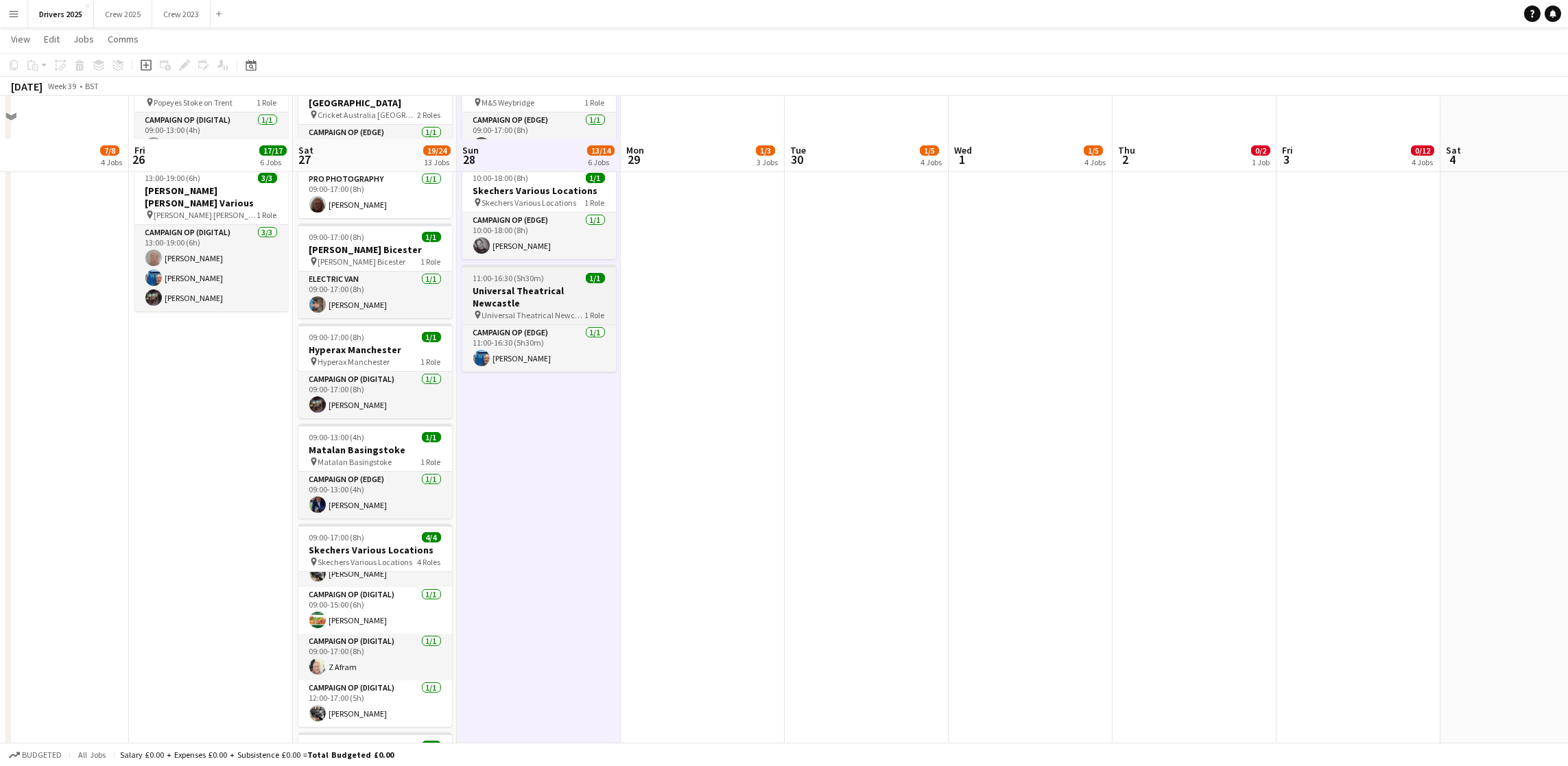
scroll to position [1131, 0]
